Goal: Information Seeking & Learning: Compare options

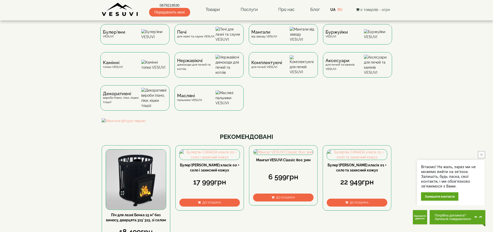
click at [478, 155] on button "close button" at bounding box center [481, 154] width 7 height 7
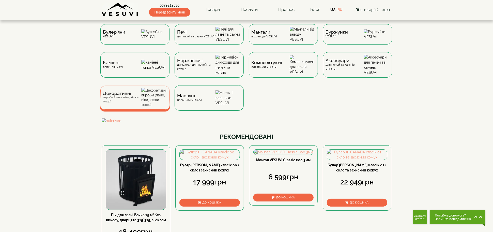
click at [139, 103] on div "Декоративні вироби (пано, піки, кішки тощо)" at bounding box center [122, 97] width 39 height 12
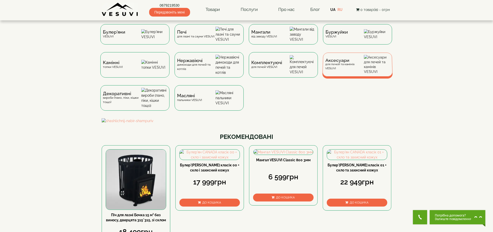
click at [360, 70] on div "Аксесуари для печей та камінів VESUVI" at bounding box center [344, 64] width 39 height 12
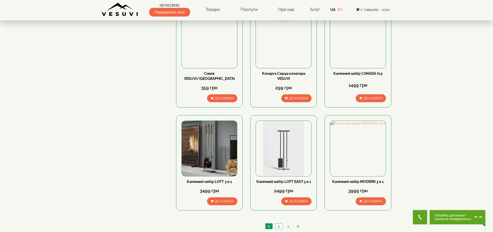
scroll to position [508, 0]
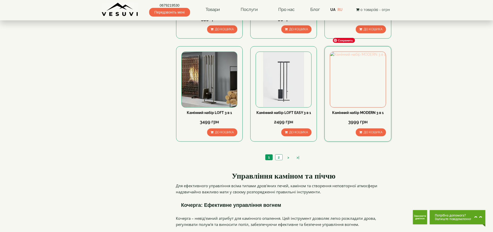
click at [345, 68] on img at bounding box center [357, 79] width 55 height 55
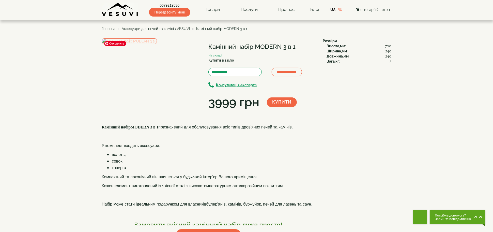
click at [141, 44] on img at bounding box center [130, 41] width 56 height 6
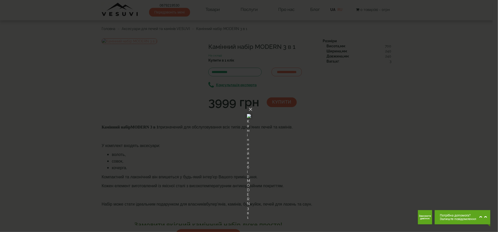
click at [147, 94] on div "× Камінний набір MODERN 3 в 1 Loading..." at bounding box center [249, 116] width 498 height 232
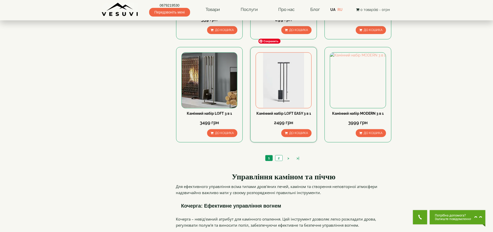
click at [279, 72] on img at bounding box center [283, 80] width 55 height 55
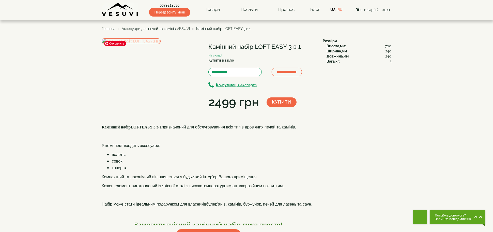
click at [161, 44] on img at bounding box center [131, 41] width 59 height 6
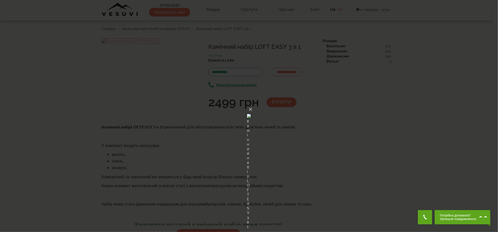
click at [69, 102] on div "× Камінний набір LOFT EASY 3 в 1 Loading..." at bounding box center [249, 116] width 498 height 232
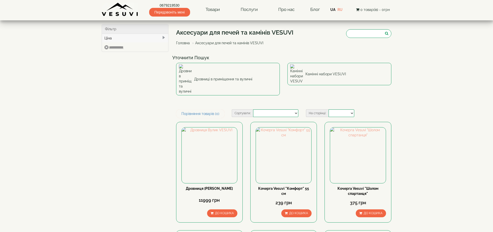
select select
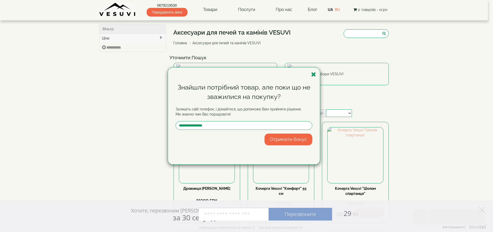
click at [307, 79] on div "Знайшли потрібний товар, але поки що не зважилися на покупку? Залишіть свій тел…" at bounding box center [244, 115] width 152 height 97
click at [315, 73] on icon "button" at bounding box center [313, 74] width 5 height 6
